Goal: Navigation & Orientation: Find specific page/section

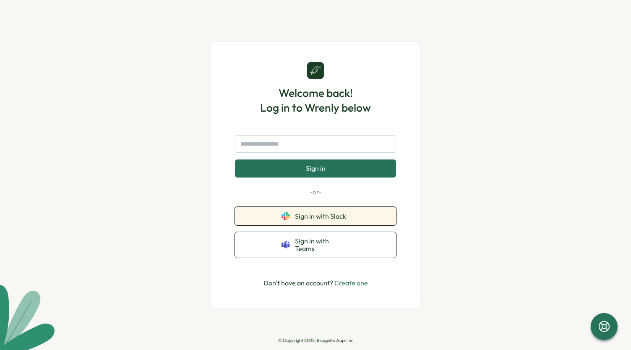
click at [329, 218] on span "Sign in with Slack" at bounding box center [322, 216] width 55 height 8
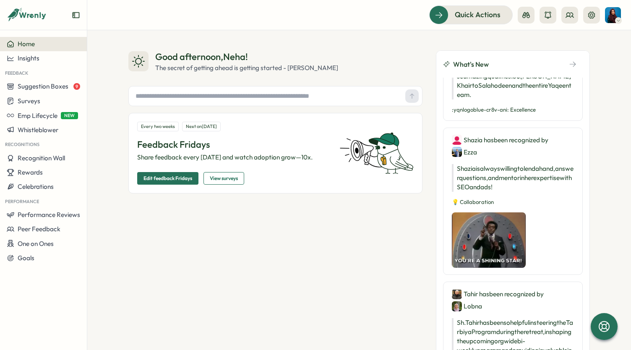
scroll to position [163, 0]
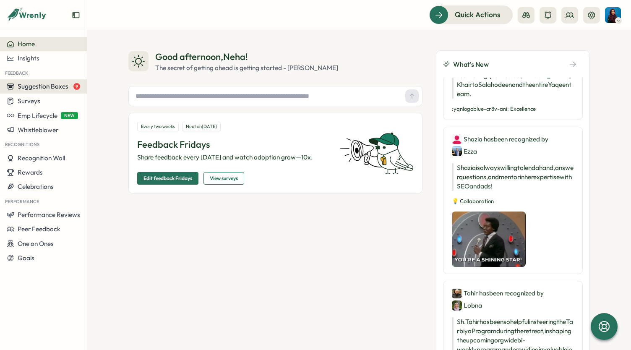
click at [62, 88] on span "Suggestion Boxes" at bounding box center [43, 86] width 51 height 8
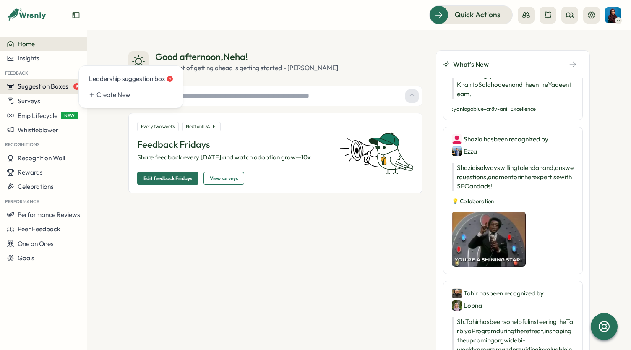
click at [46, 89] on span "Suggestion Boxes" at bounding box center [43, 86] width 51 height 8
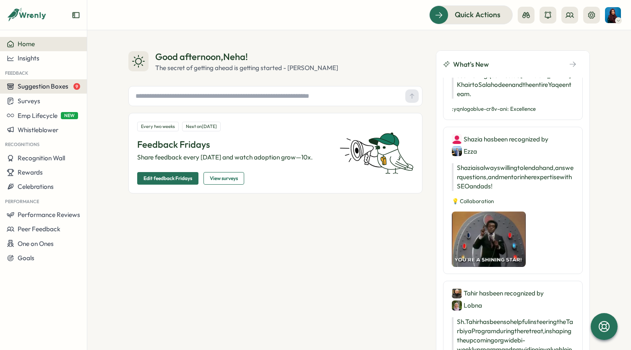
click at [55, 86] on span "Suggestion Boxes" at bounding box center [43, 86] width 51 height 8
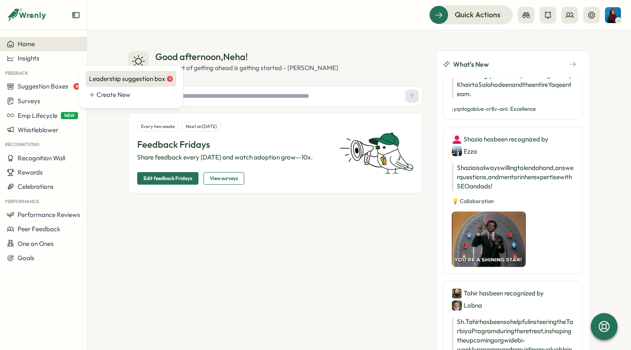
click at [119, 80] on div "Leadership suggestion box 9" at bounding box center [131, 78] width 84 height 9
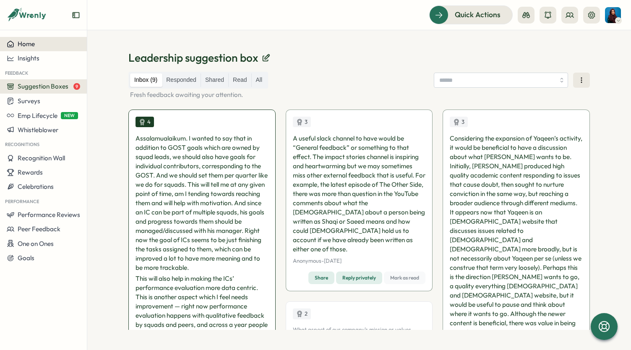
click at [36, 47] on div "Home" at bounding box center [43, 44] width 73 height 8
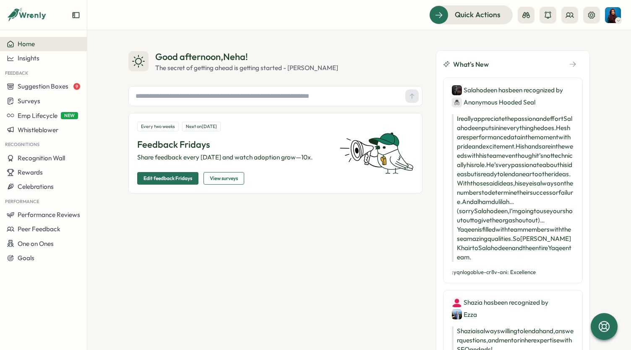
scroll to position [37, 0]
